Goal: Check status: Check status

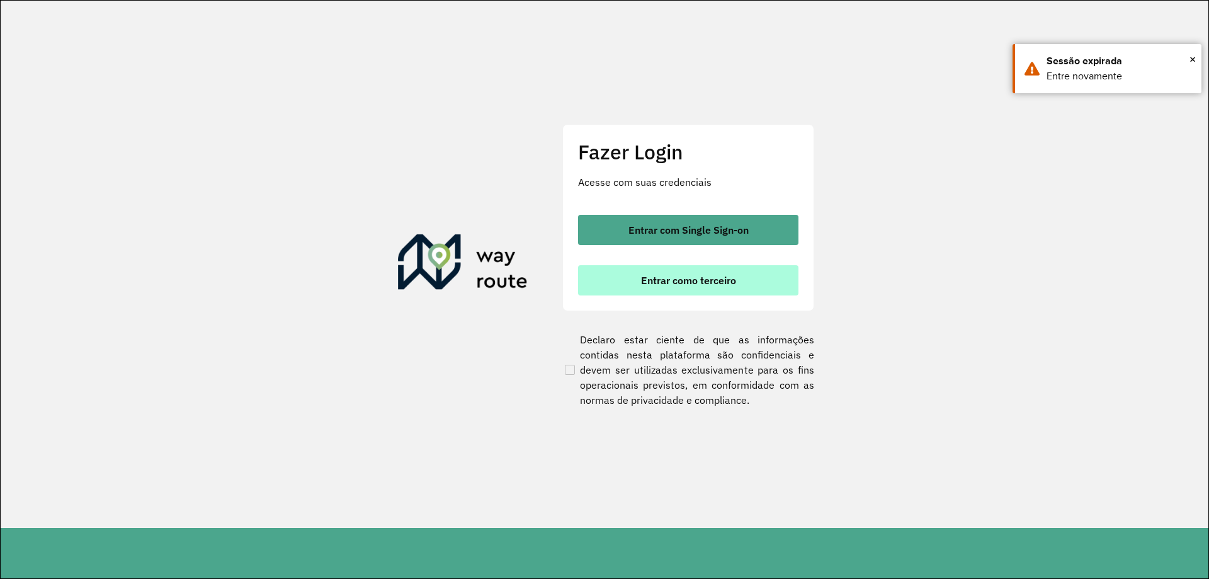
click at [681, 273] on button "Entrar como terceiro" at bounding box center [688, 280] width 220 height 30
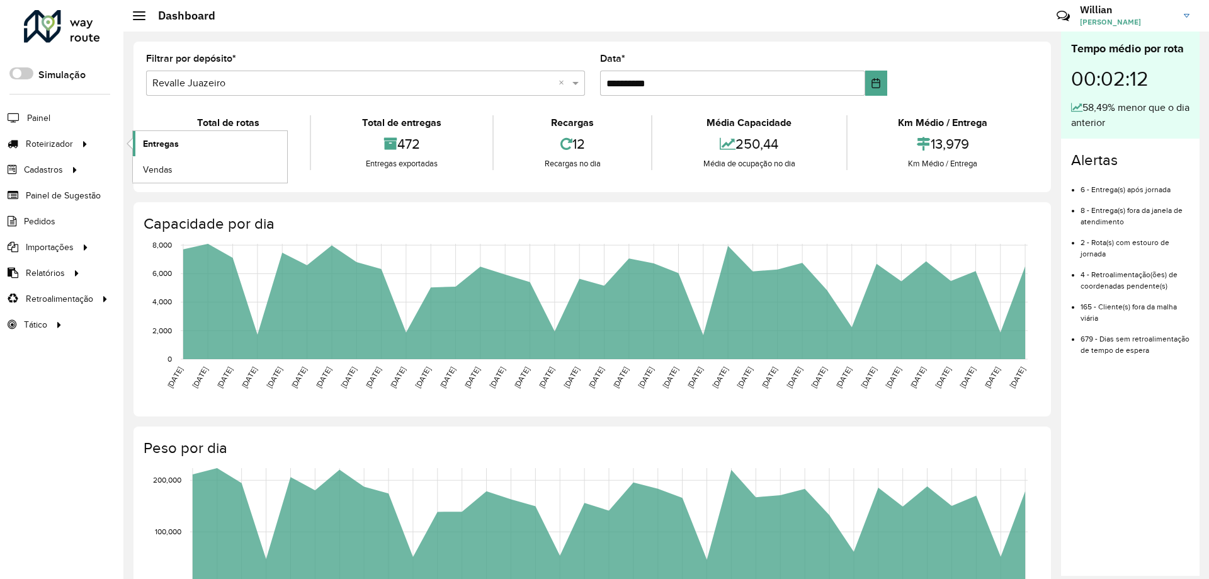
click at [161, 137] on span "Entregas" at bounding box center [161, 143] width 36 height 13
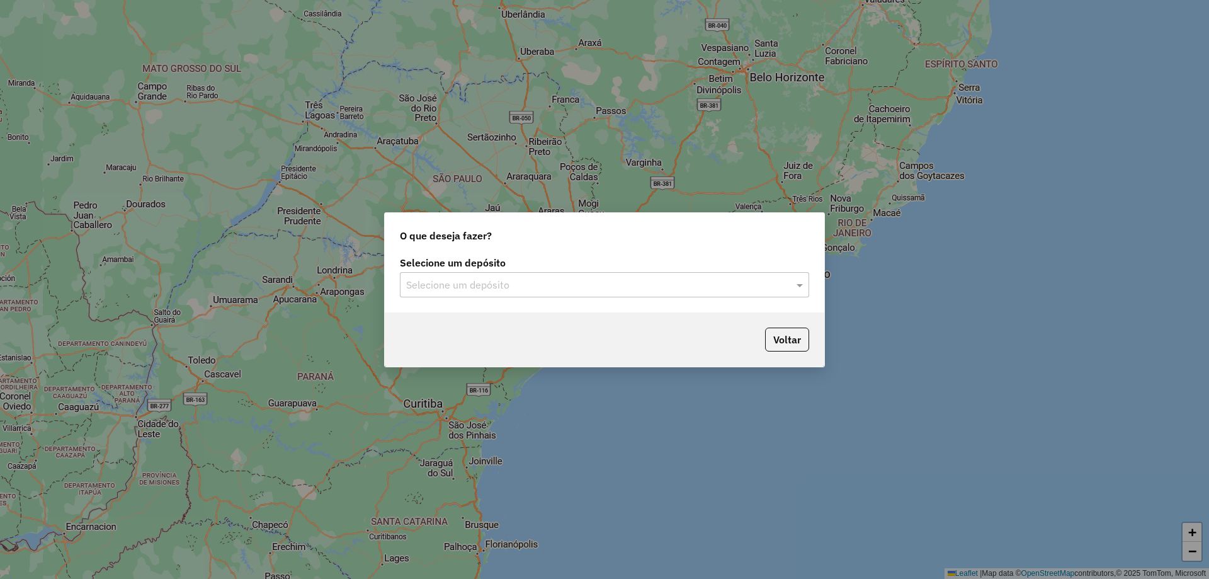
click at [630, 284] on input "text" at bounding box center [592, 285] width 372 height 15
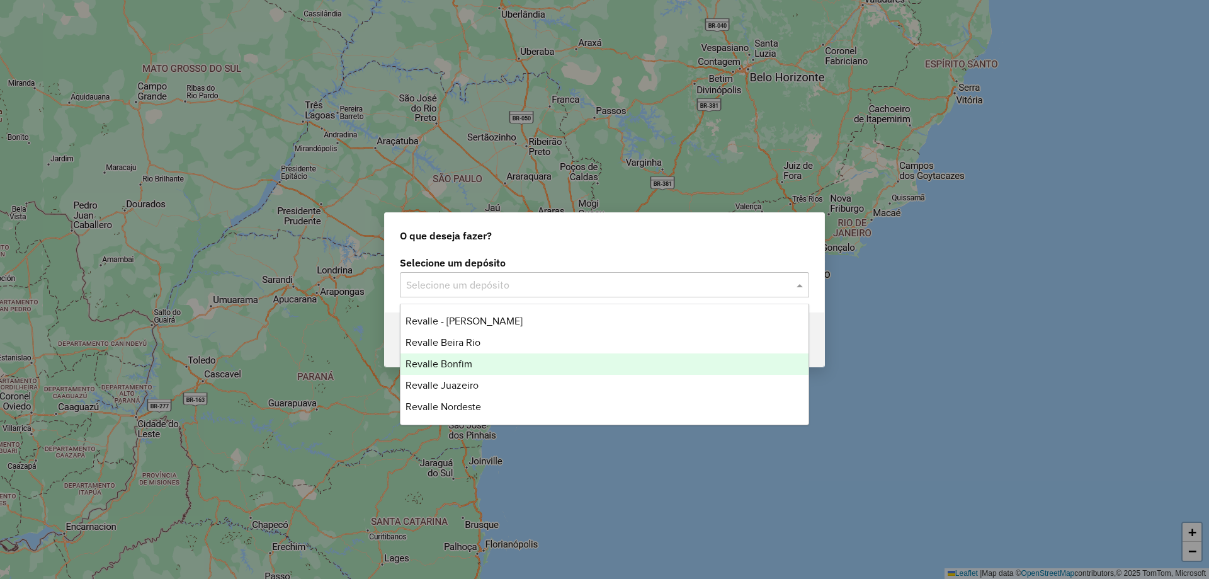
click at [557, 363] on div "Revalle Bonfim" at bounding box center [605, 363] width 408 height 21
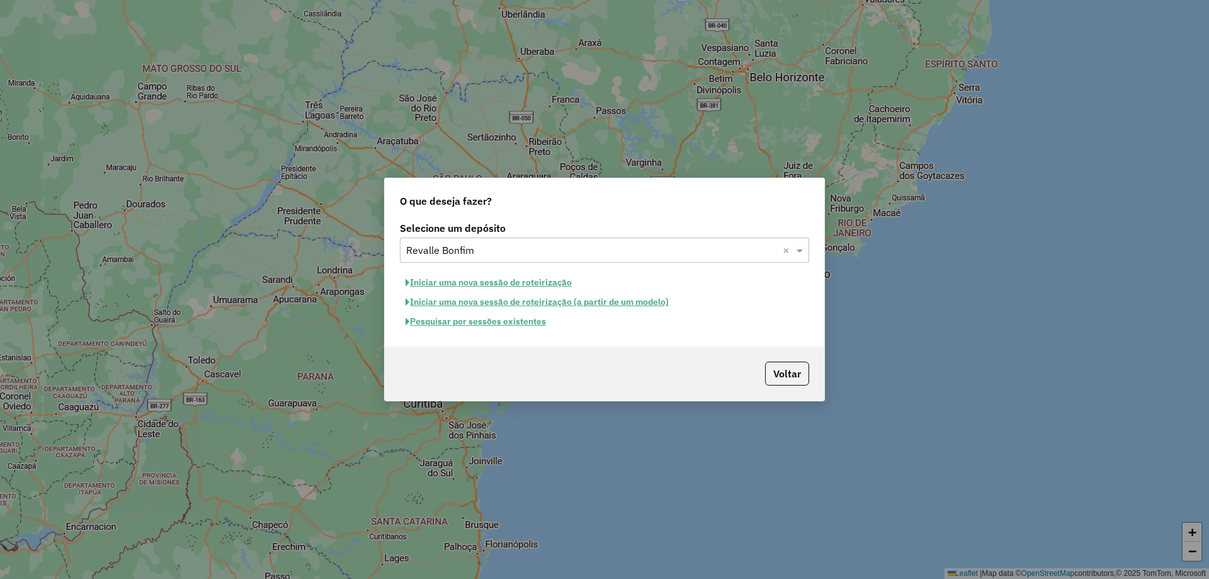
click at [516, 322] on button "Pesquisar por sessões existentes" at bounding box center [476, 322] width 152 height 20
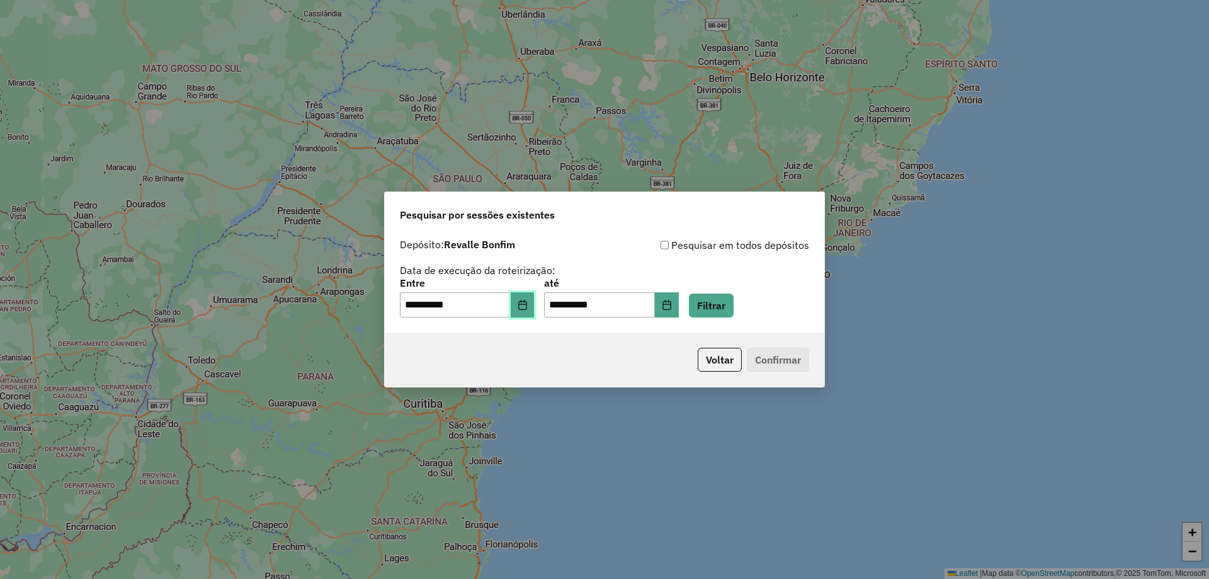
click at [535, 304] on button "Choose Date" at bounding box center [523, 304] width 24 height 25
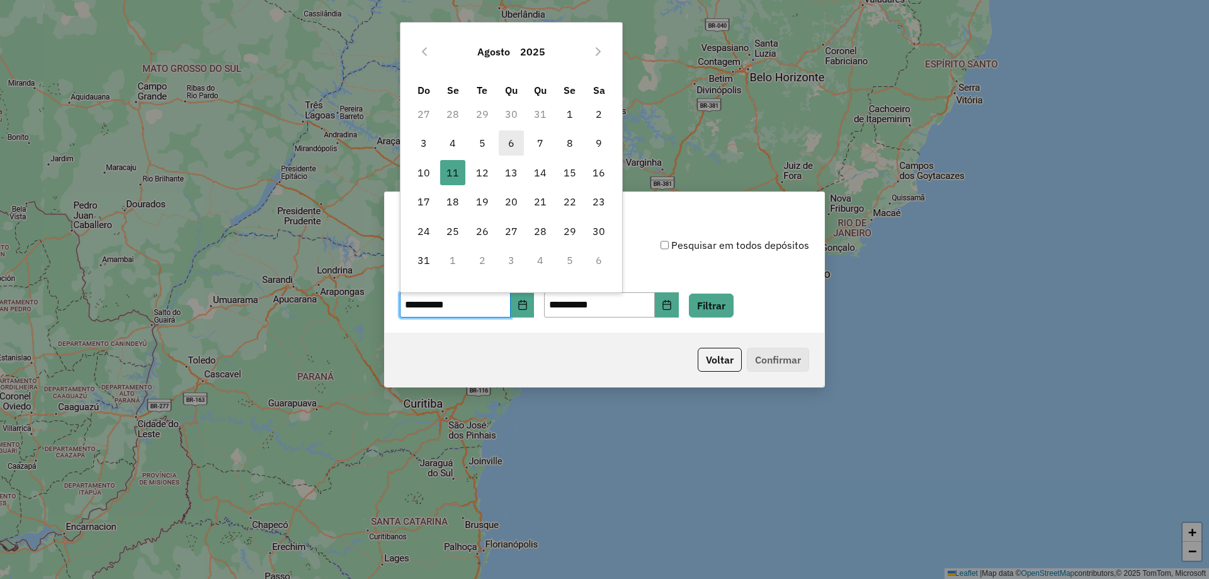
click at [511, 142] on span "6" at bounding box center [511, 142] width 25 height 25
type input "**********"
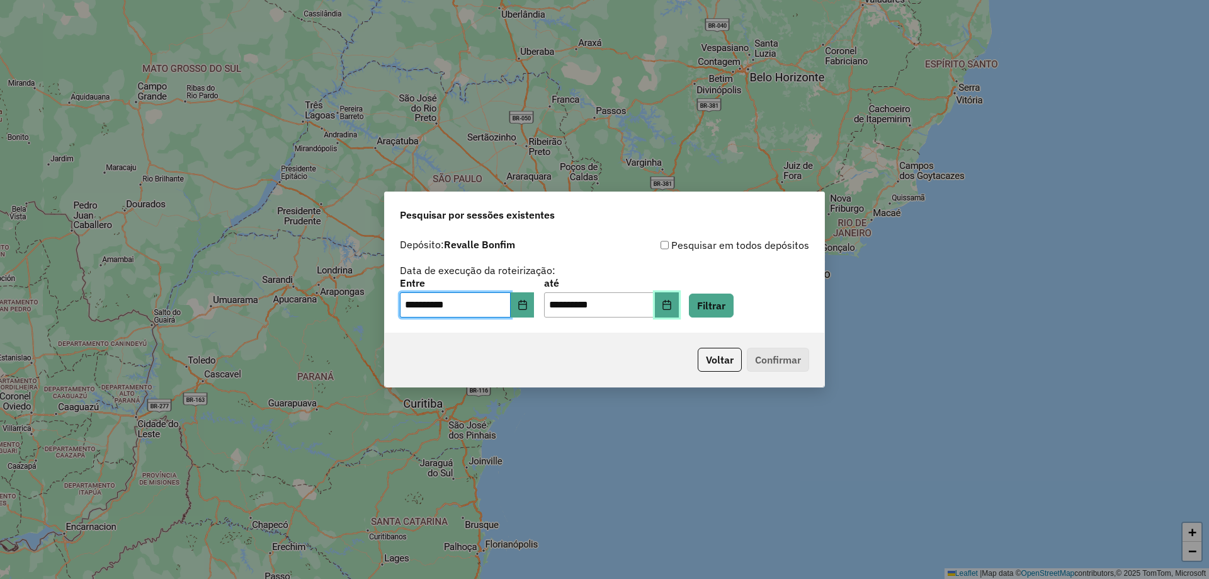
click at [679, 309] on button "Choose Date" at bounding box center [667, 304] width 24 height 25
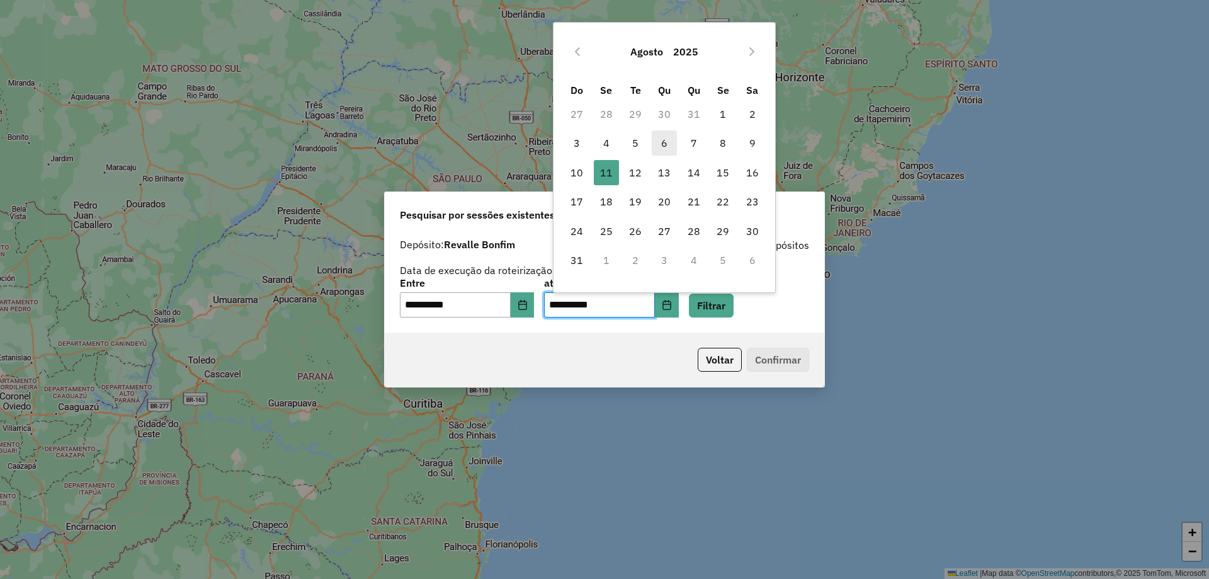
click at [660, 151] on span "6" at bounding box center [664, 142] width 25 height 25
type input "**********"
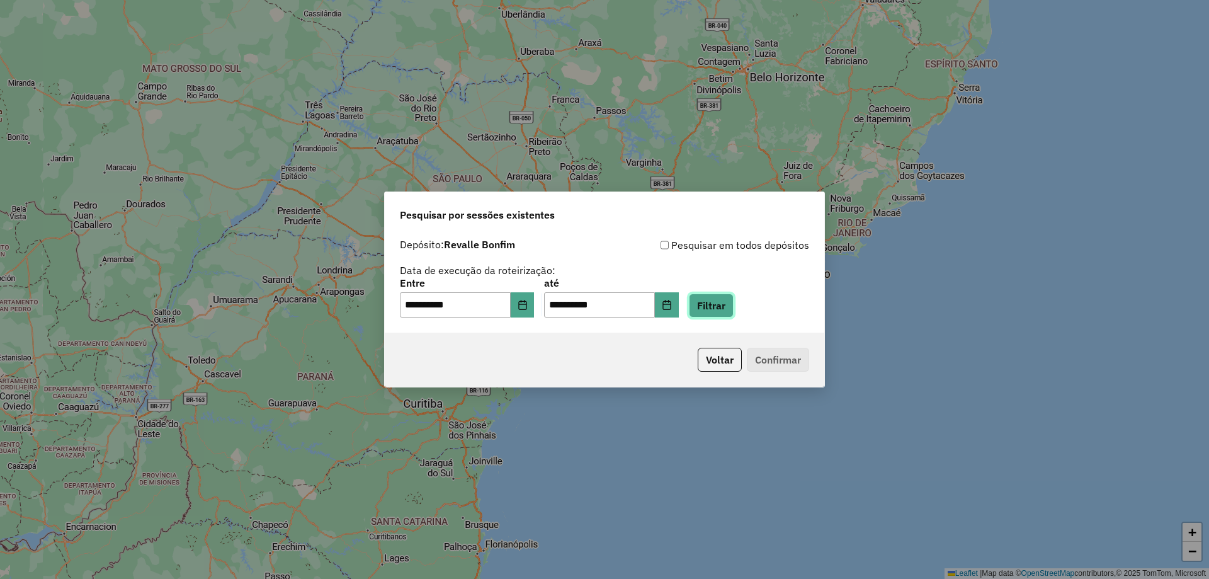
click at [734, 311] on button "Filtrar" at bounding box center [711, 305] width 45 height 24
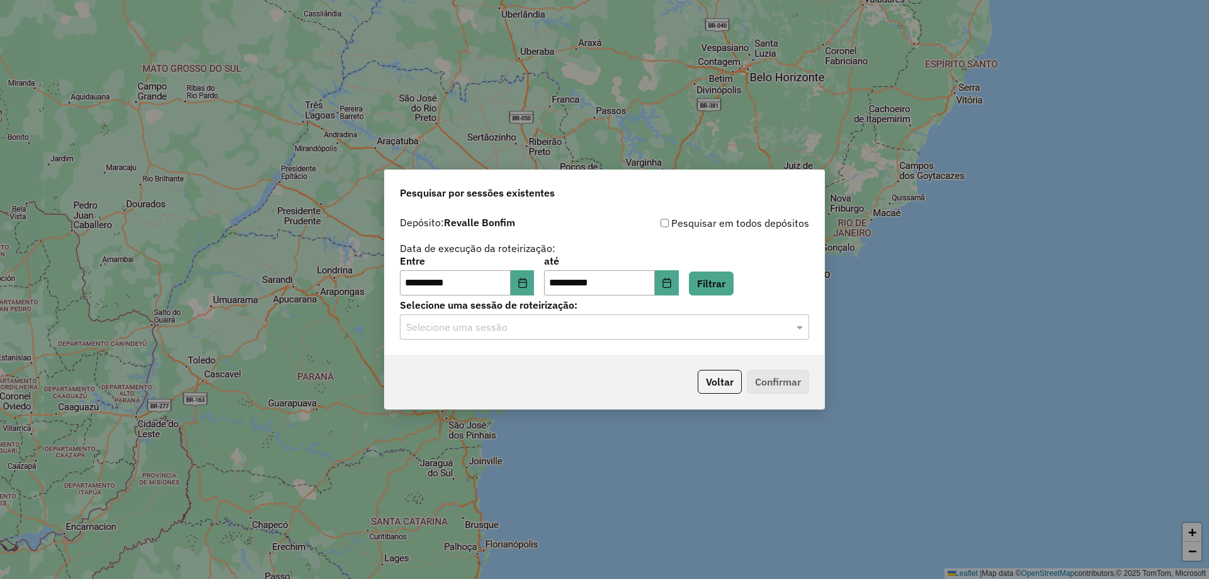
click at [549, 324] on input "text" at bounding box center [592, 327] width 372 height 15
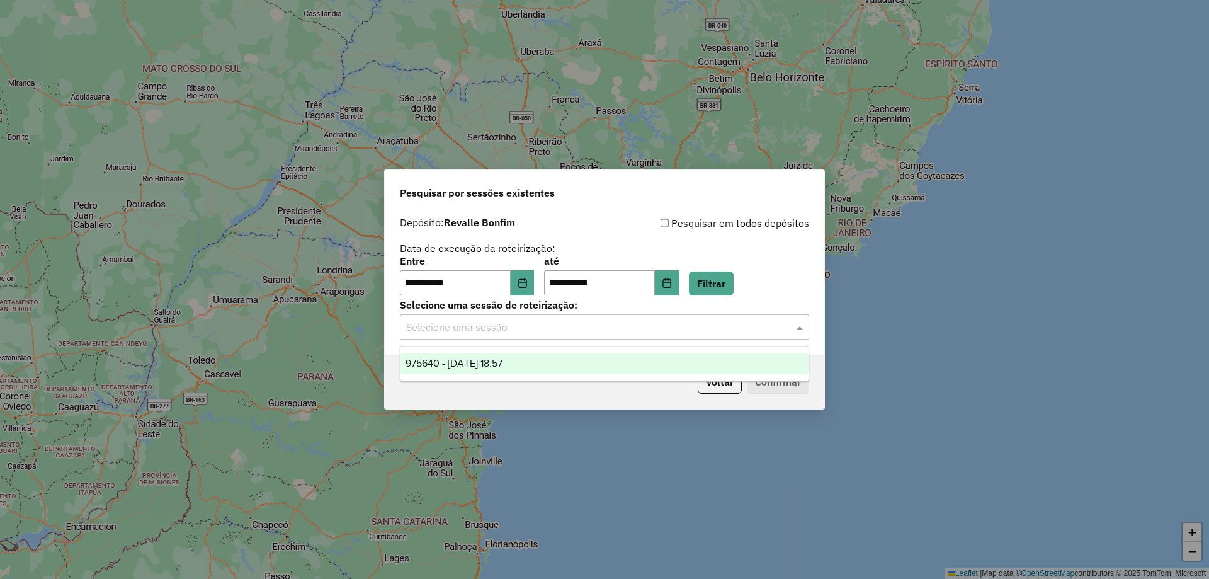
click at [535, 363] on div "975640 - 06/08/2025 18:57" at bounding box center [605, 363] width 408 height 21
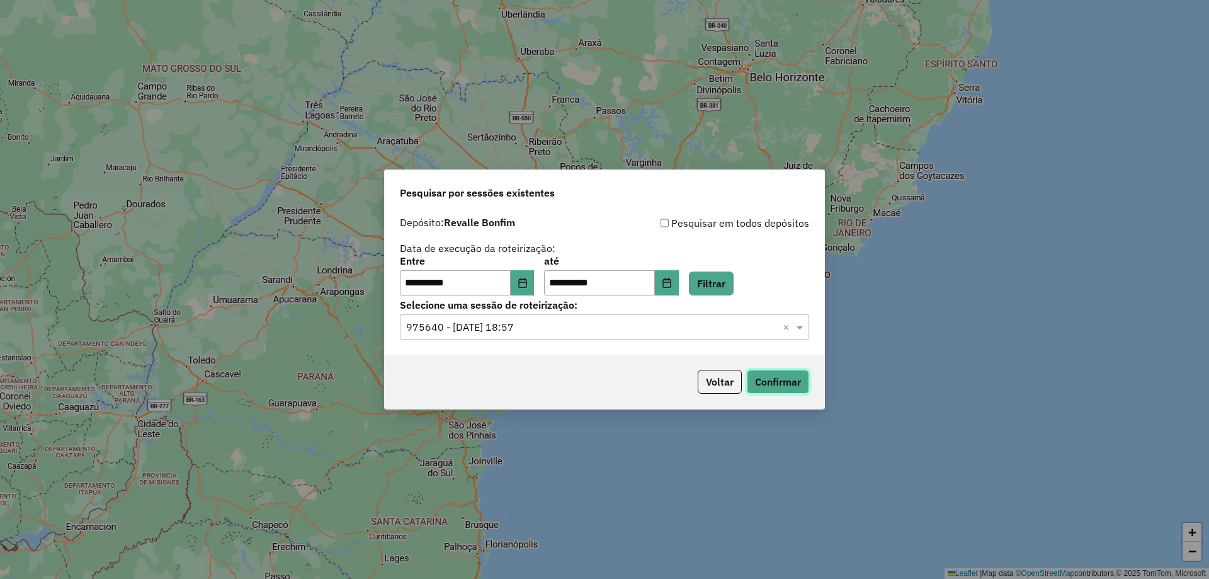
click at [777, 379] on button "Confirmar" at bounding box center [778, 382] width 62 height 24
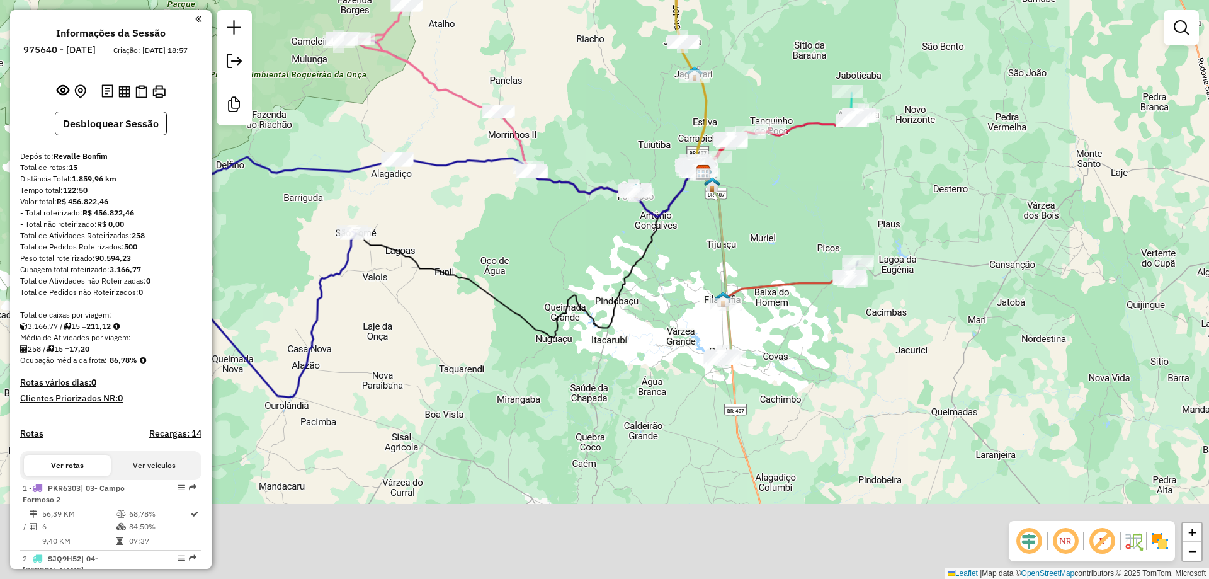
drag, startPoint x: 713, startPoint y: 332, endPoint x: 814, endPoint y: 213, distance: 155.5
click at [814, 208] on div "Janela de atendimento Grade de atendimento Capacidade Transportadoras Veículos …" at bounding box center [604, 289] width 1209 height 579
